Goal: Check status: Check status

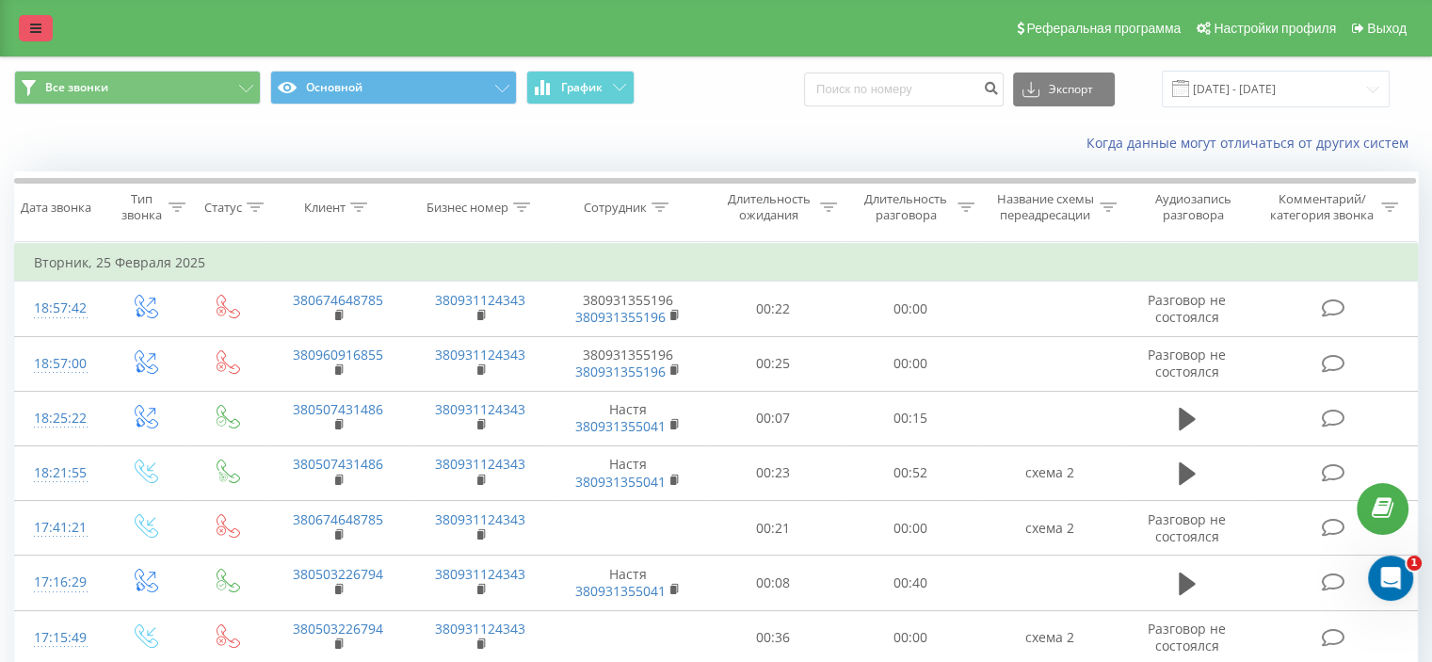
click at [25, 25] on link at bounding box center [36, 28] width 34 height 26
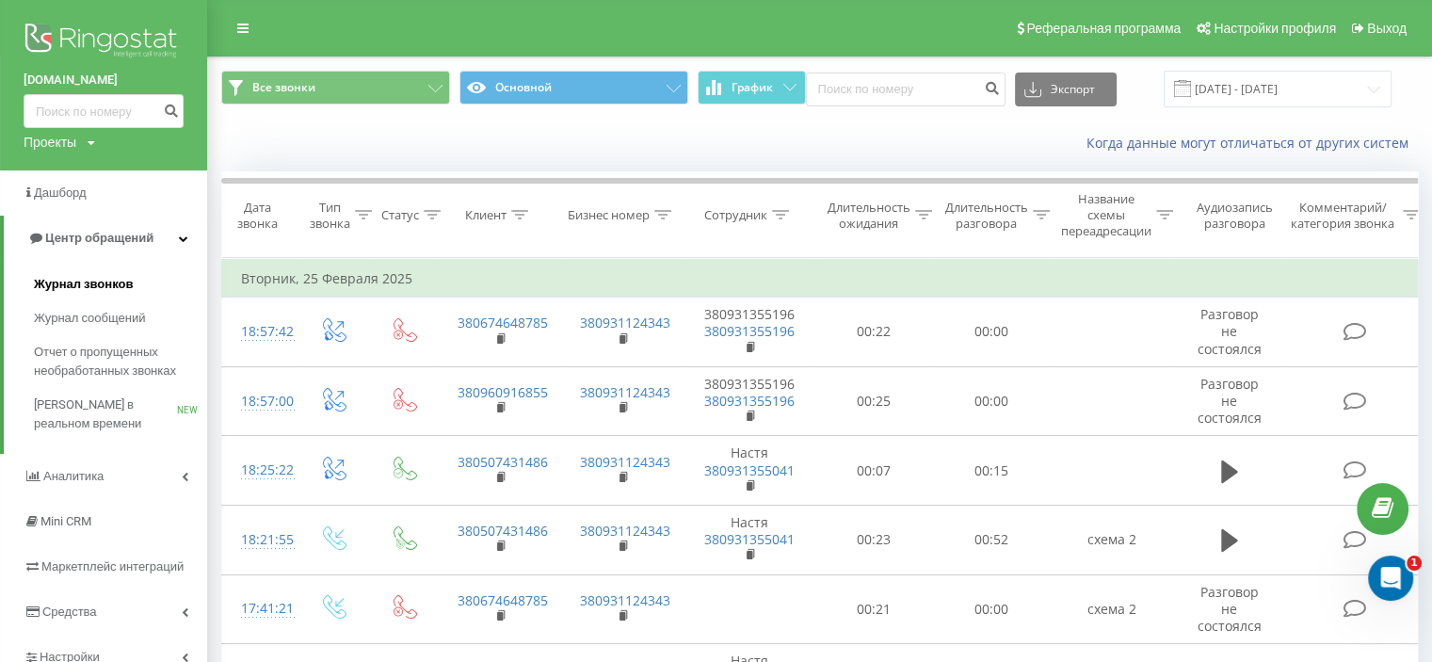
click at [112, 280] on span "Журнал звонков" at bounding box center [83, 284] width 99 height 19
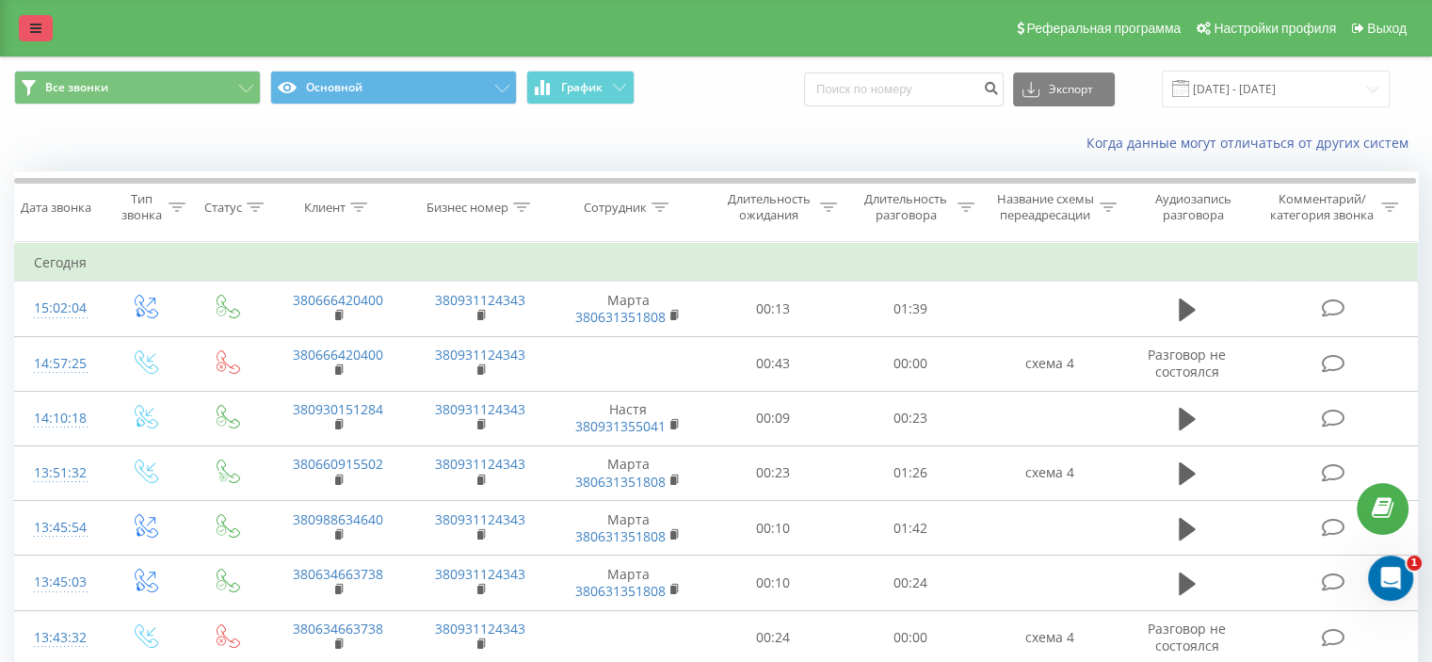
click at [38, 34] on icon at bounding box center [35, 28] width 11 height 13
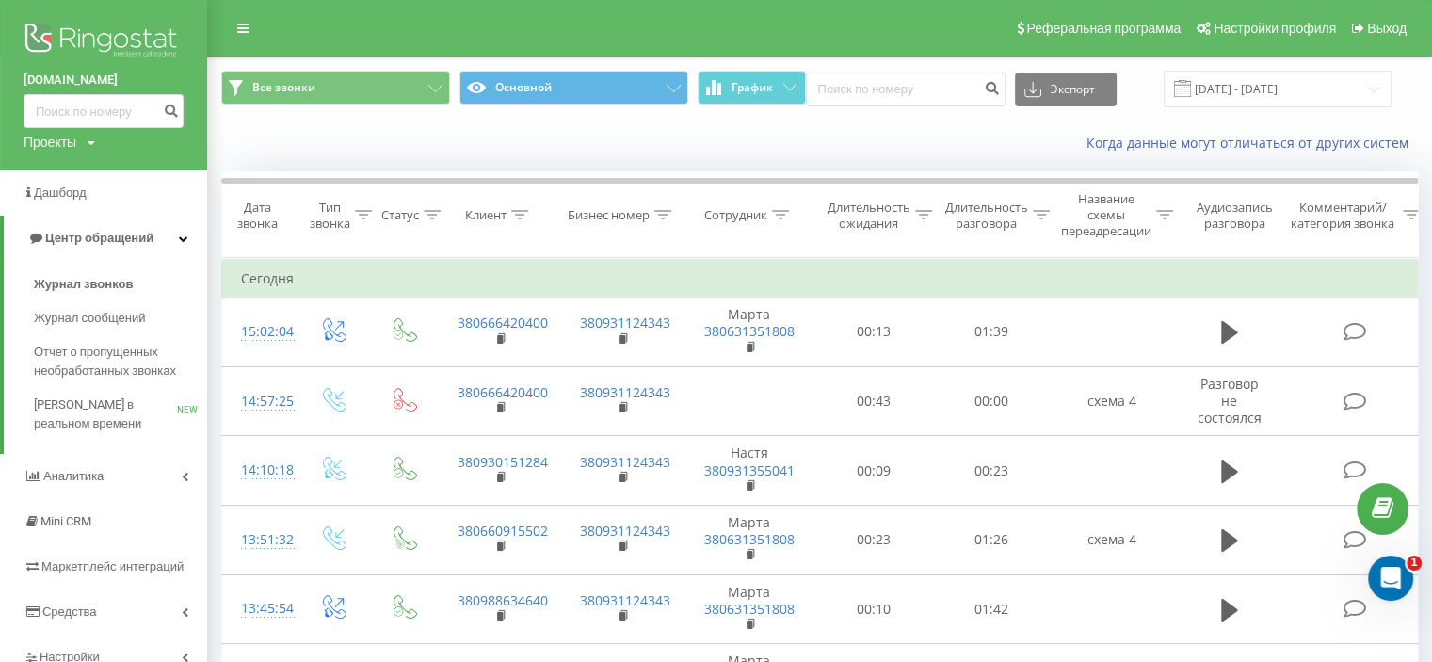
click at [170, 52] on img at bounding box center [104, 42] width 160 height 47
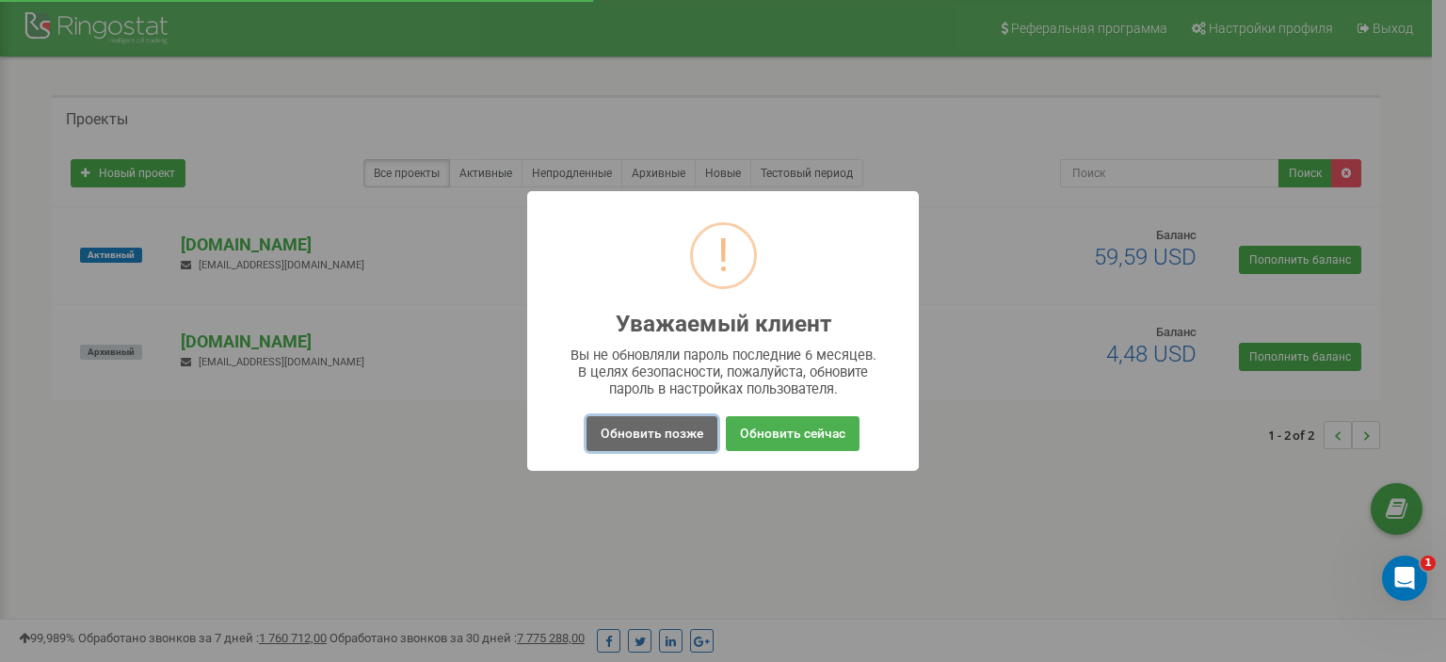
click at [689, 428] on button "Обновить позже" at bounding box center [651, 433] width 131 height 35
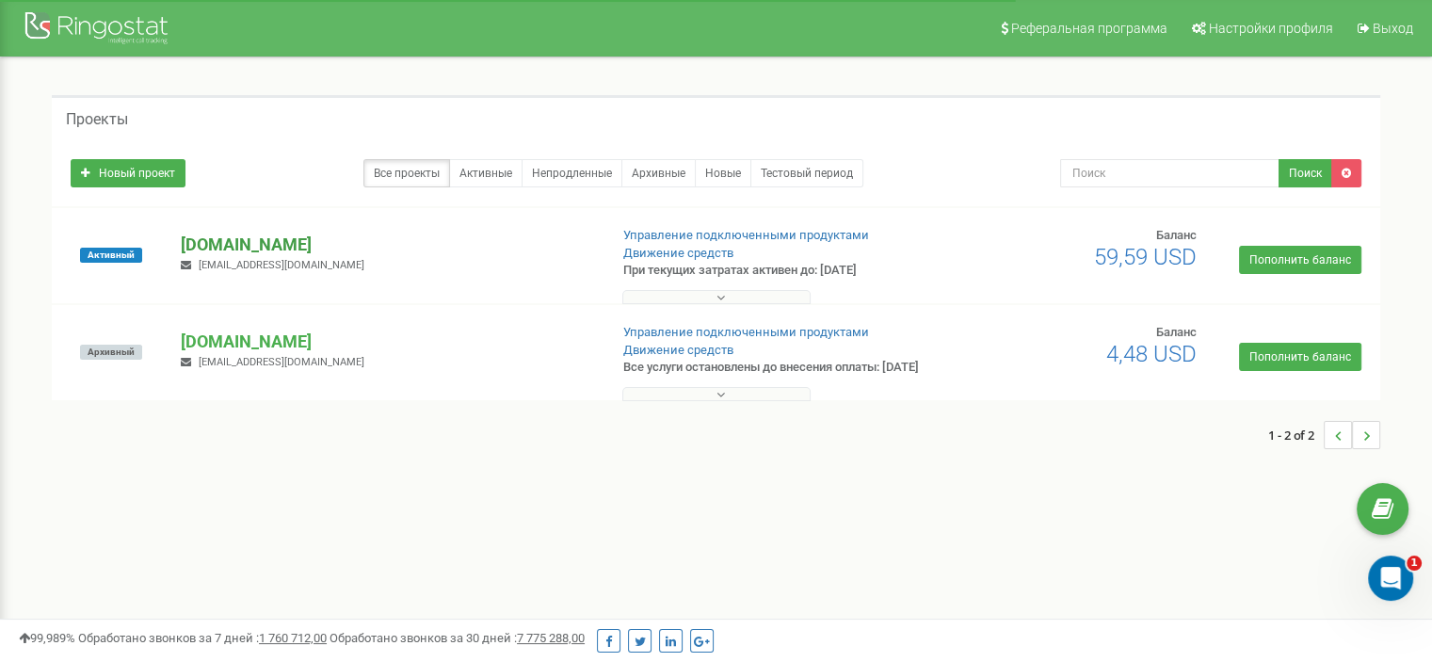
click at [499, 237] on p "[DOMAIN_NAME]" at bounding box center [386, 244] width 411 height 24
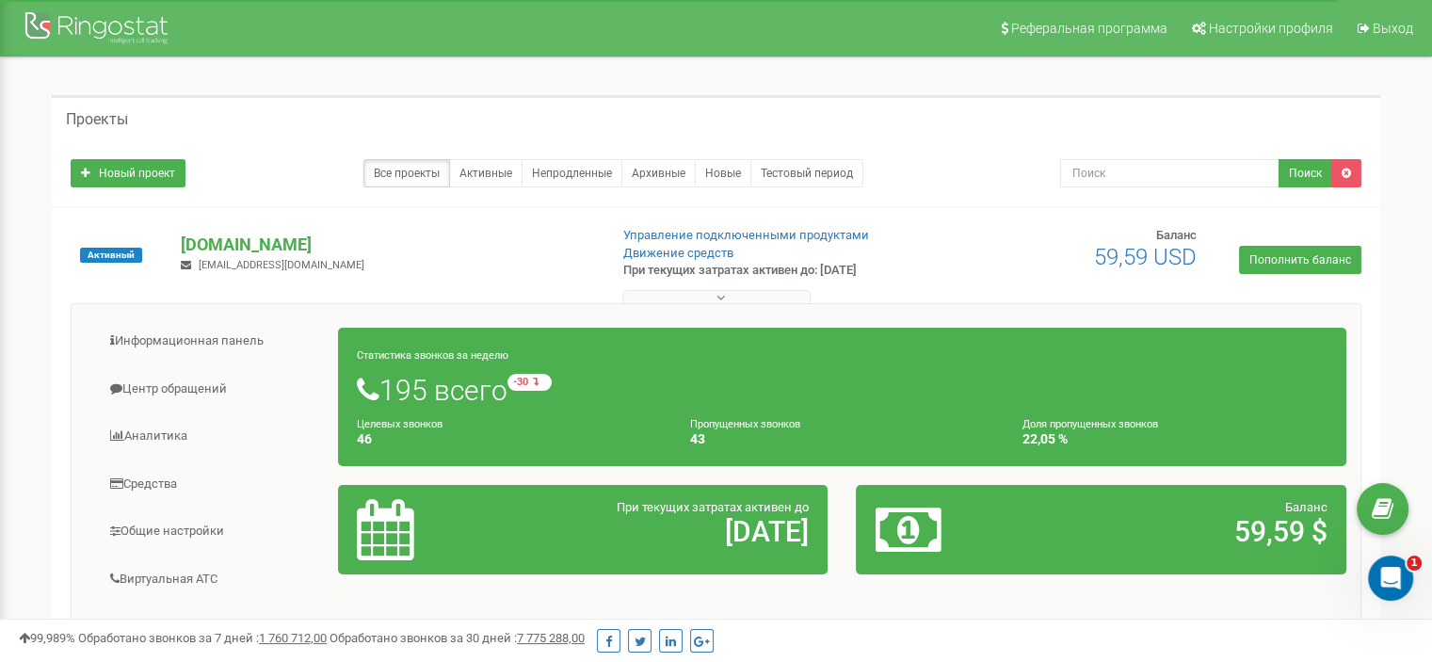
click at [652, 439] on h4 "46" at bounding box center [509, 439] width 305 height 14
click at [207, 386] on link "Центр обращений" at bounding box center [212, 389] width 253 height 46
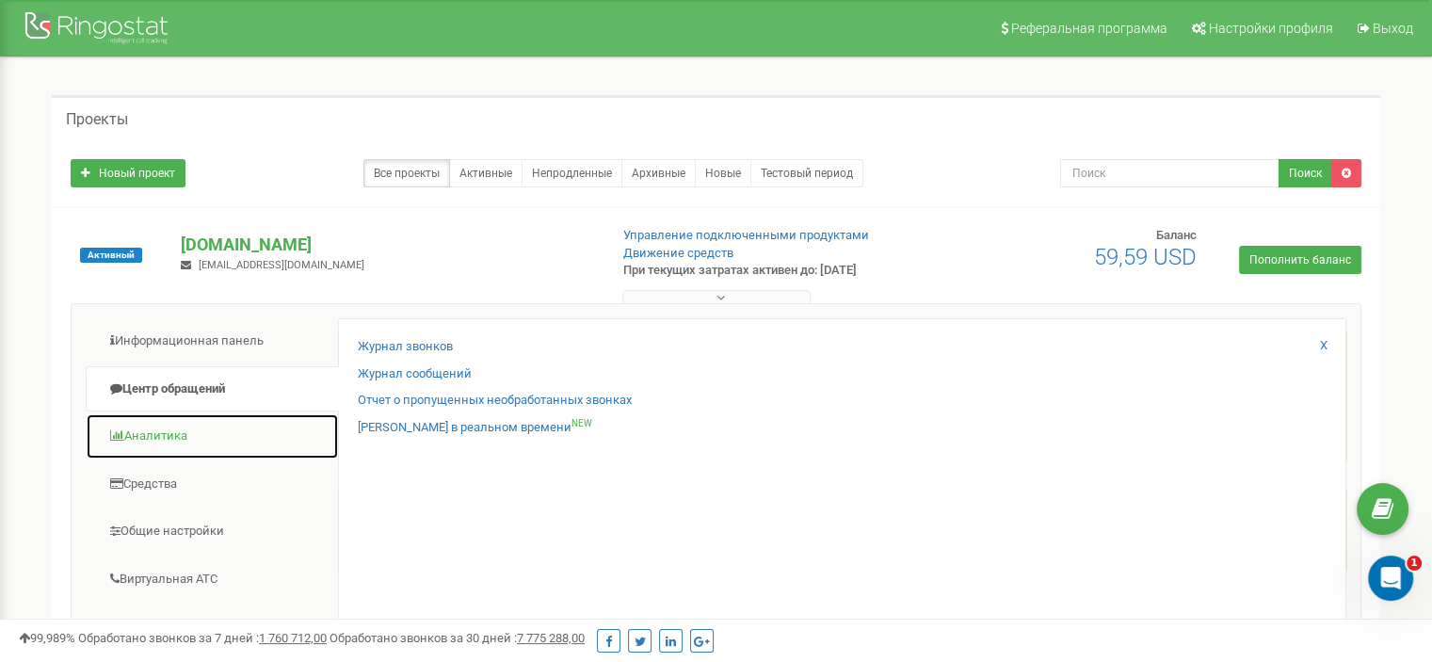
click at [170, 438] on link "Аналитика" at bounding box center [212, 436] width 253 height 46
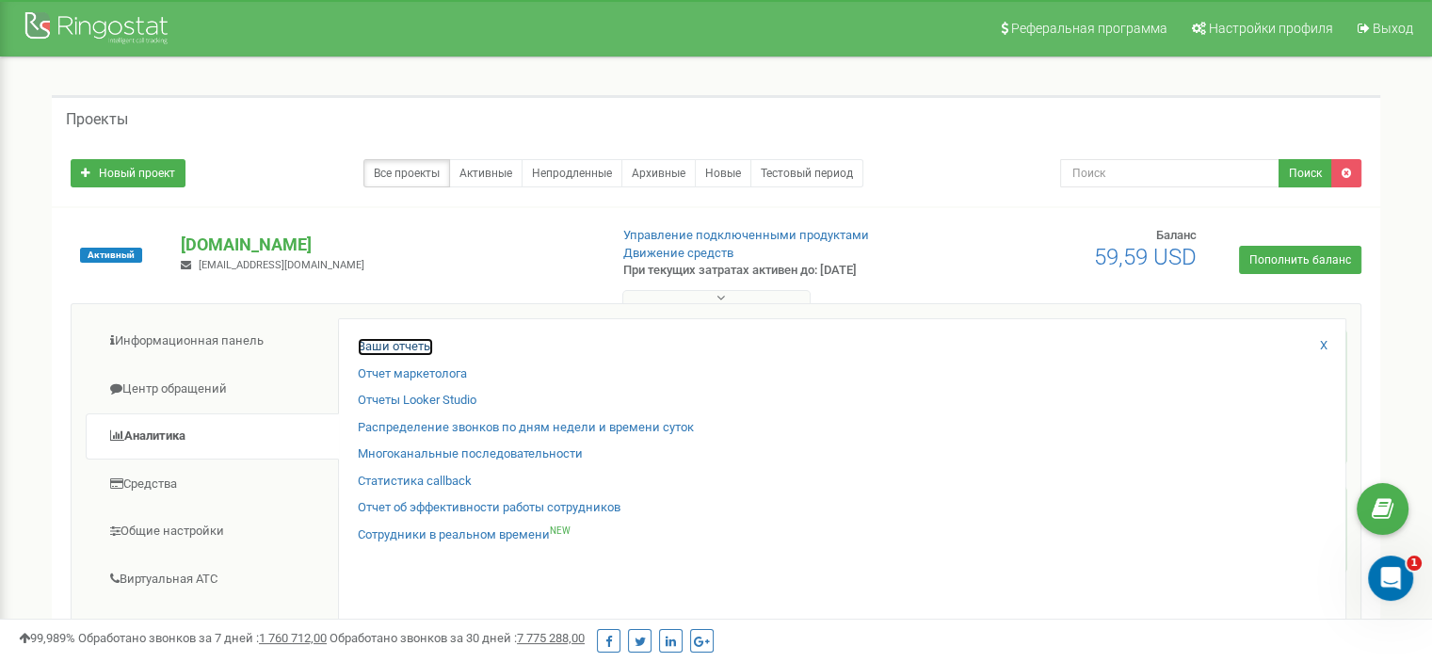
click at [396, 338] on link "Ваши отчеты" at bounding box center [395, 347] width 75 height 18
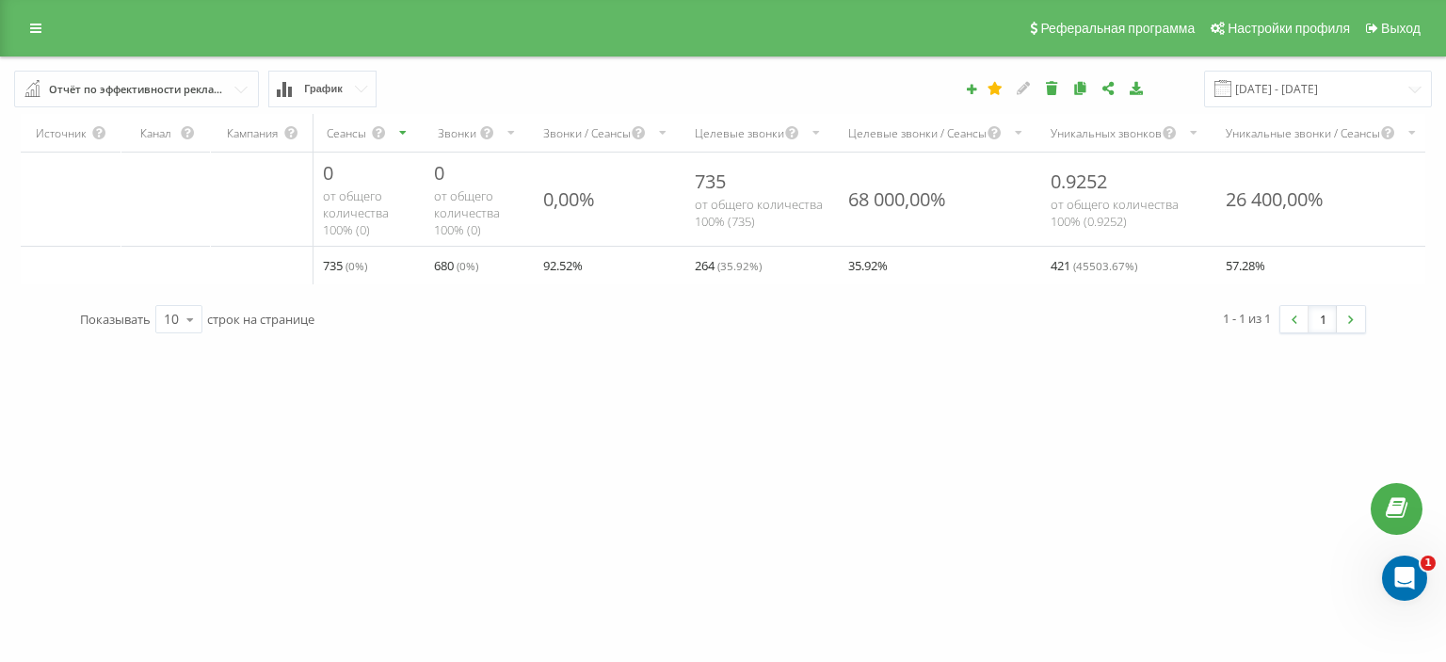
click at [1413, 661] on div at bounding box center [723, 662] width 1446 height 0
click at [41, 23] on link at bounding box center [36, 28] width 34 height 26
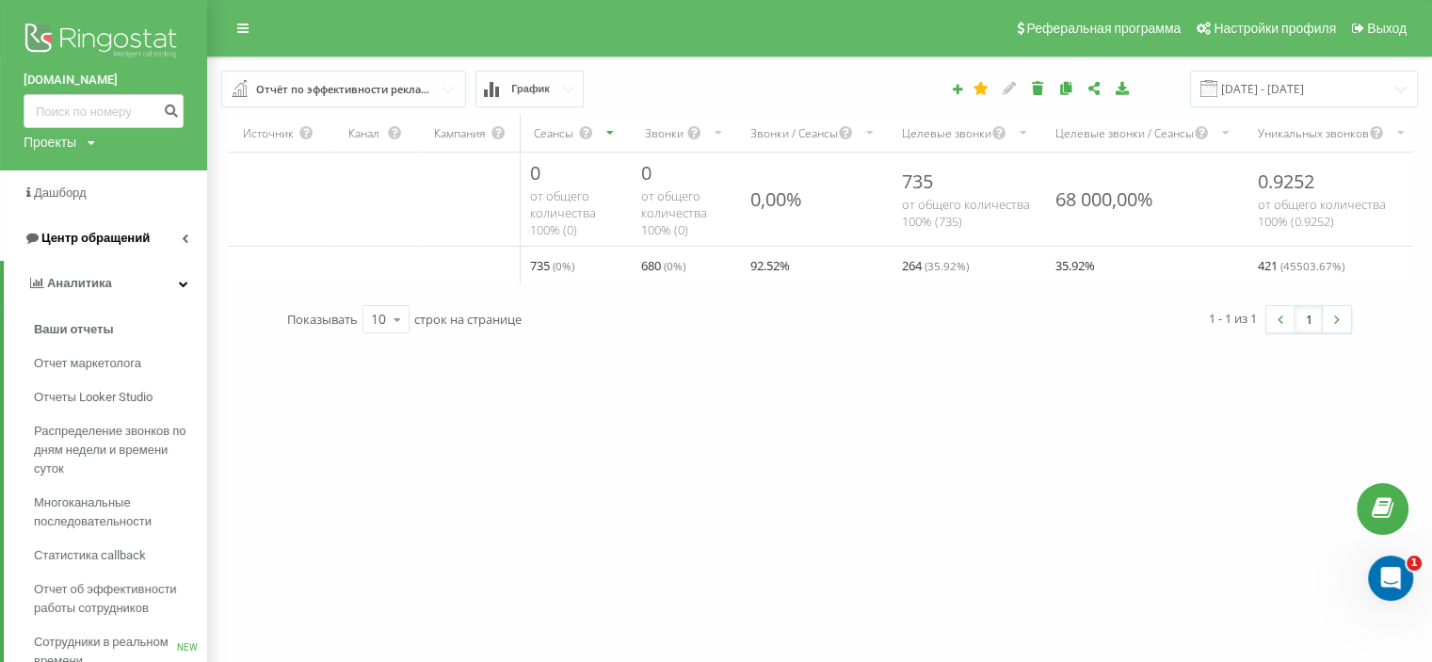
click at [128, 239] on span "Центр обращений" at bounding box center [95, 238] width 108 height 14
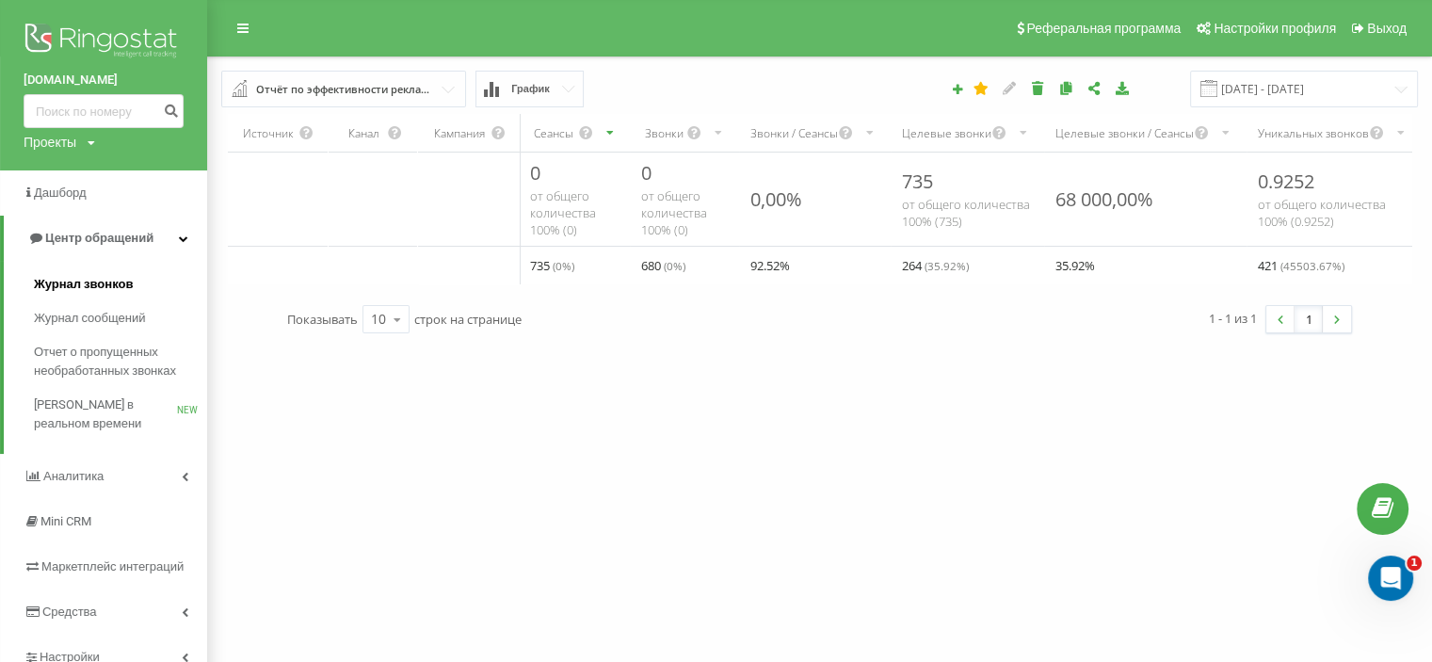
click at [114, 274] on link "Журнал звонков" at bounding box center [120, 284] width 173 height 34
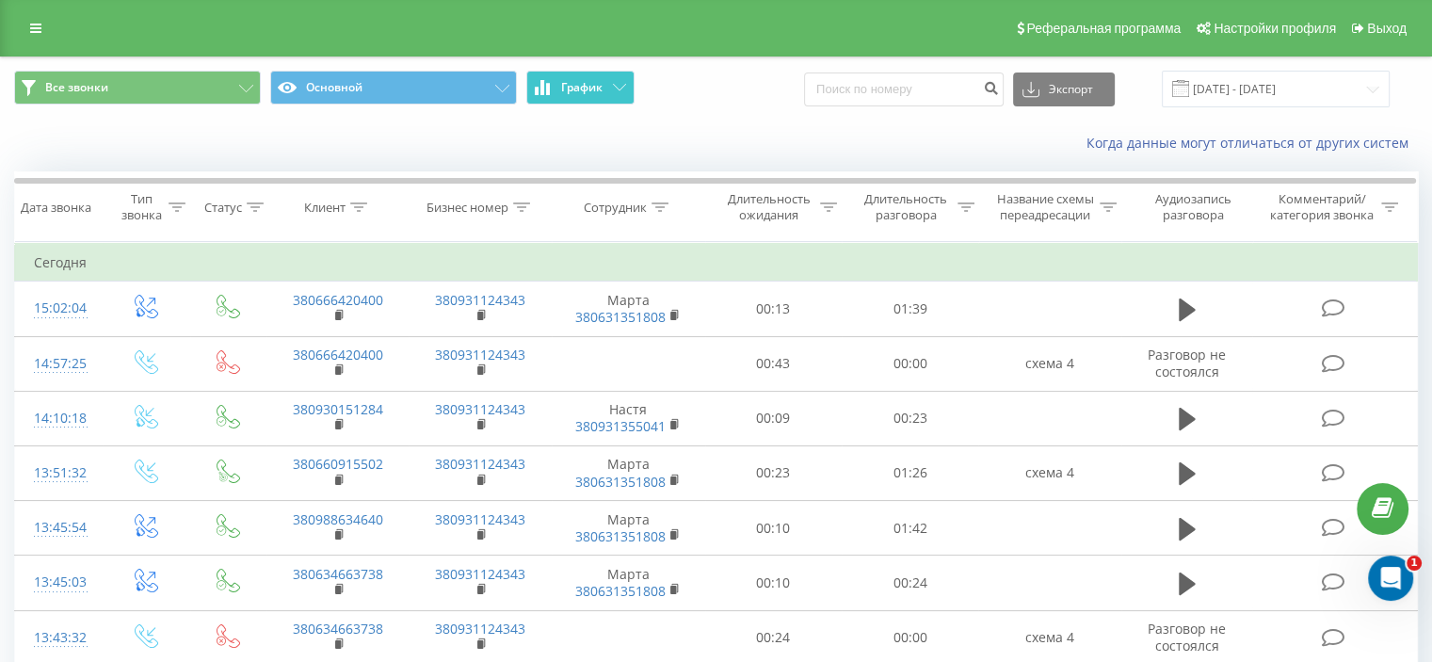
click at [591, 84] on span "График" at bounding box center [581, 87] width 41 height 13
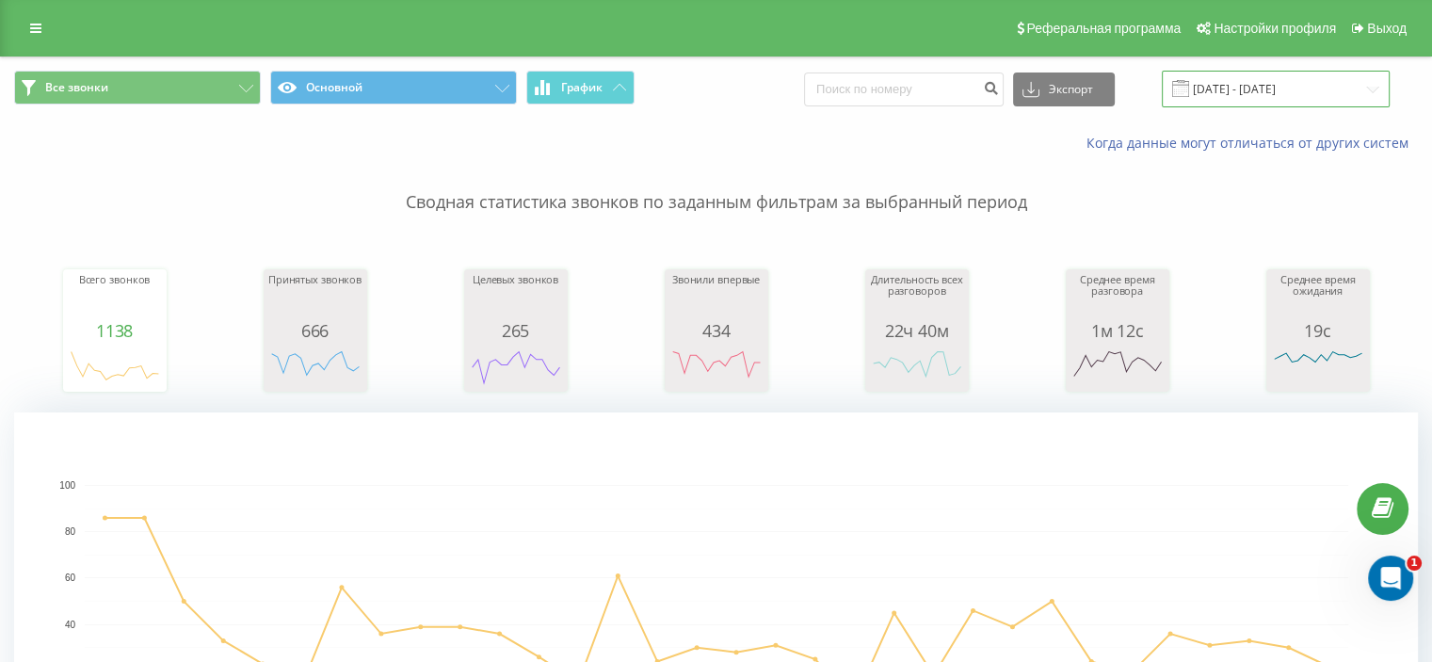
click at [1268, 82] on input "[DATE] - [DATE]" at bounding box center [1275, 89] width 228 height 37
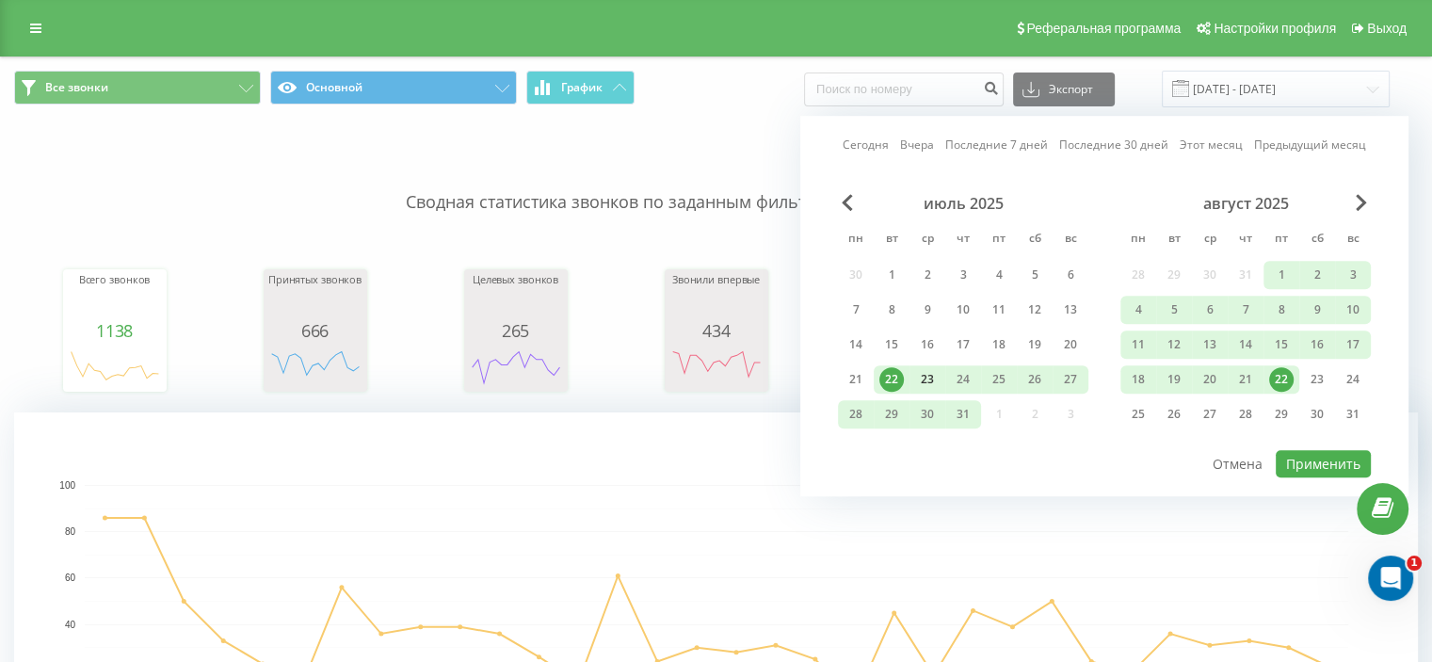
click at [930, 382] on div "23" at bounding box center [927, 379] width 24 height 24
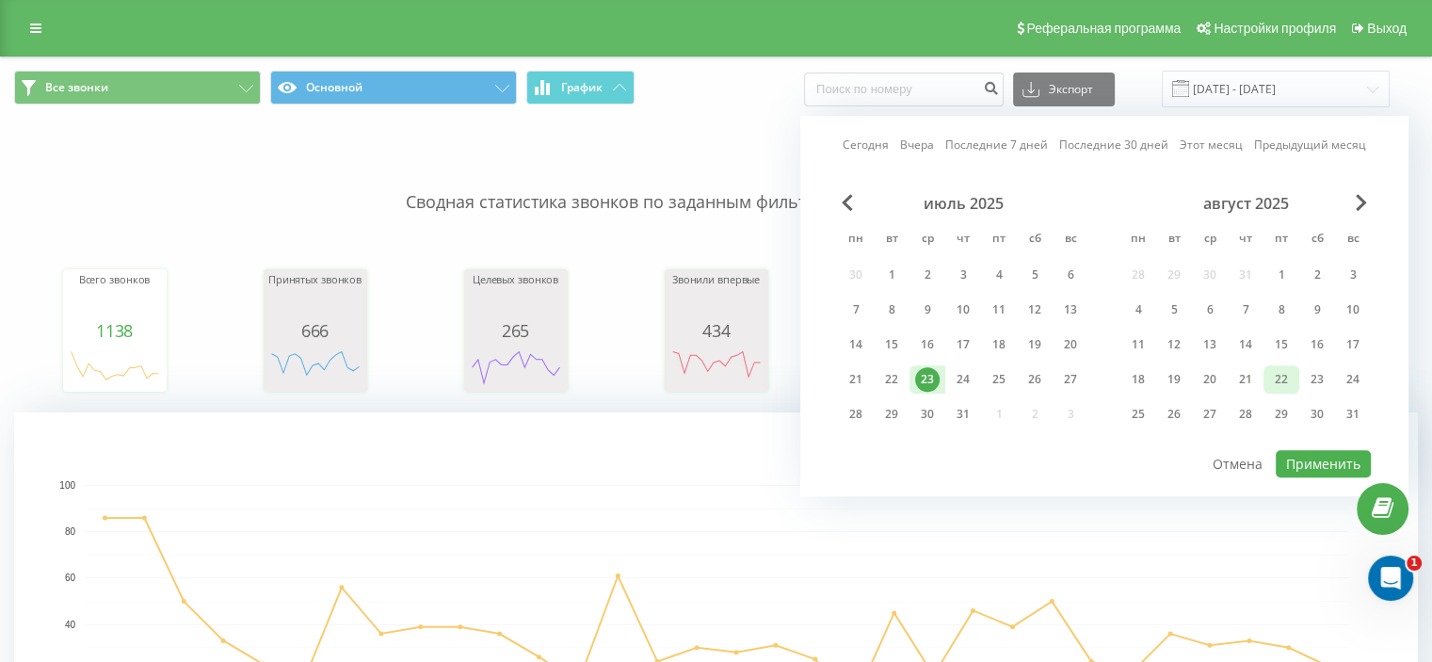
click at [1288, 376] on div "22" at bounding box center [1281, 379] width 24 height 24
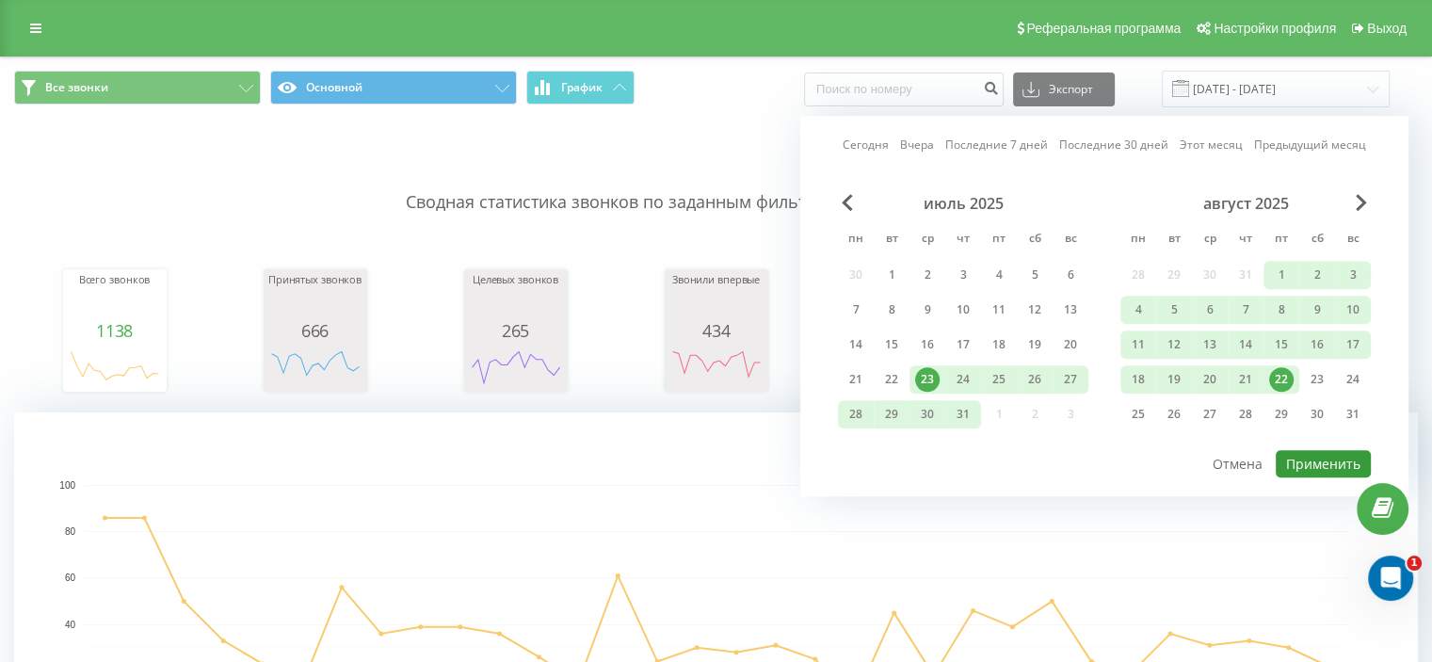
click at [1304, 451] on button "Применить" at bounding box center [1322, 463] width 95 height 27
type input "[DATE] - [DATE]"
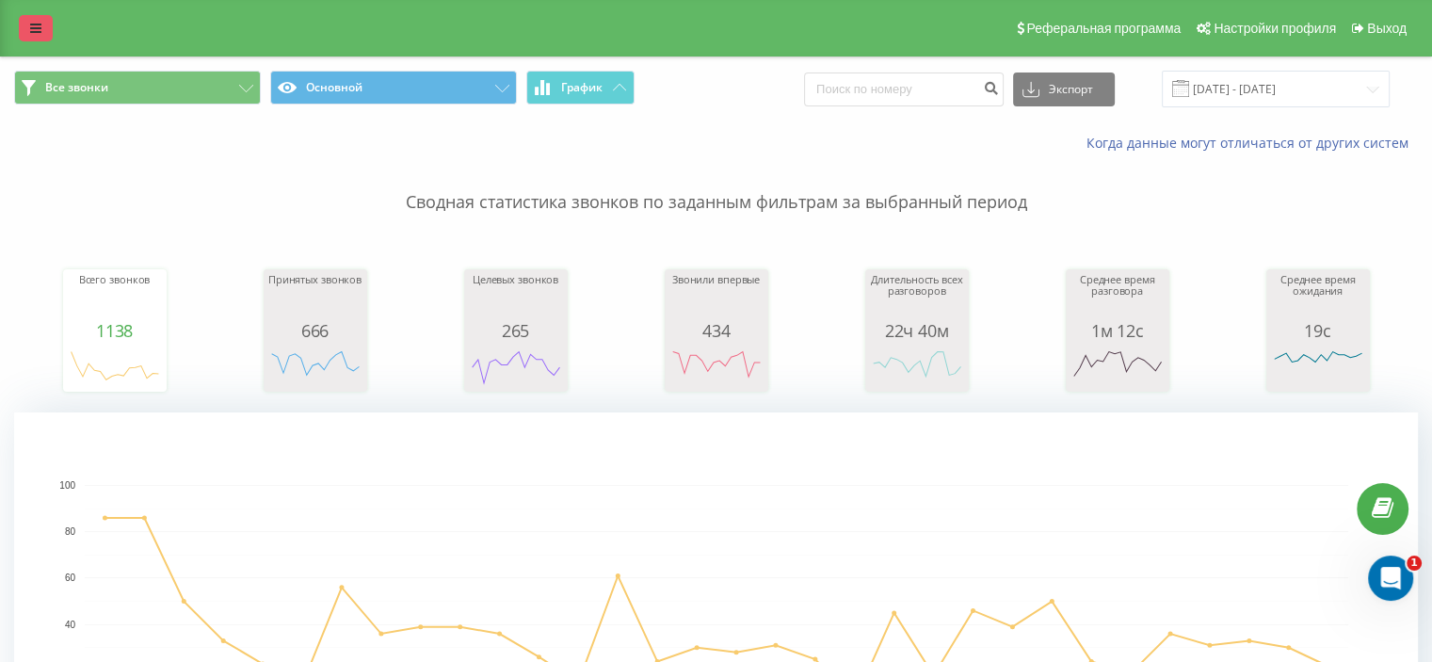
click at [38, 31] on icon at bounding box center [35, 28] width 11 height 13
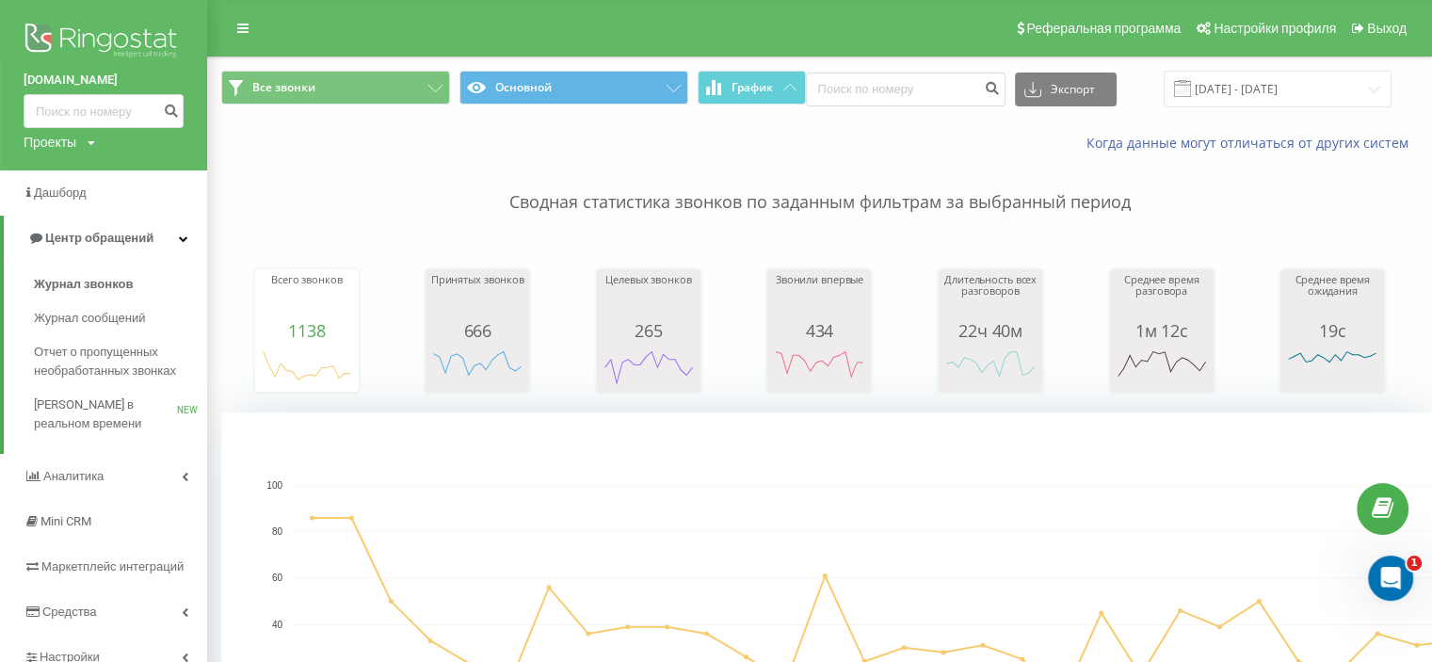
click at [104, 47] on img at bounding box center [104, 42] width 160 height 47
